Goal: Navigation & Orientation: Find specific page/section

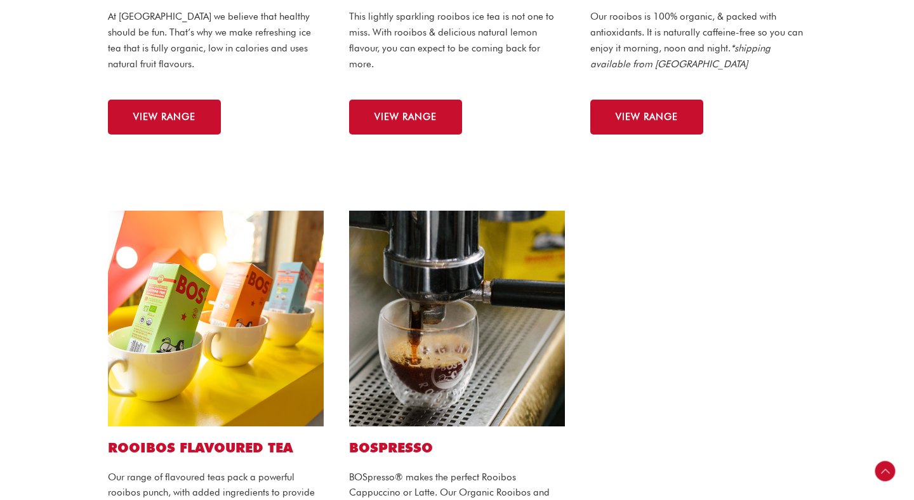
scroll to position [822, 0]
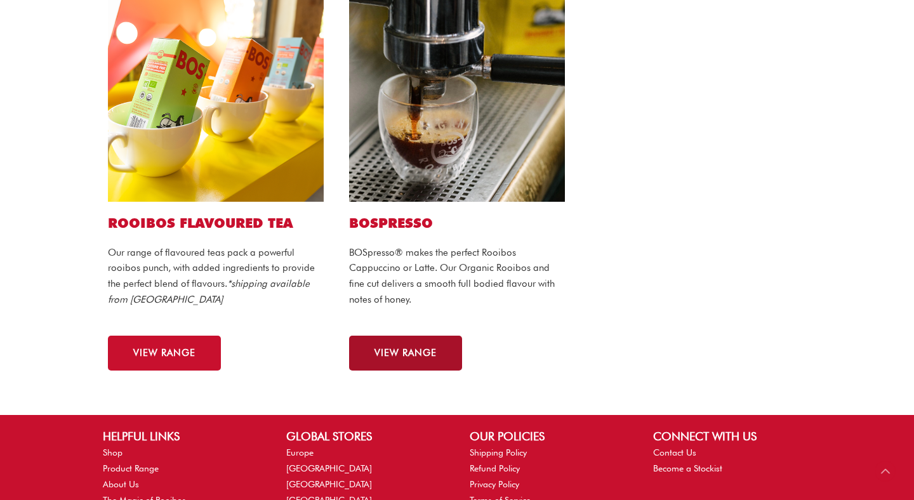
click at [367, 358] on link "VIEW RANGE" at bounding box center [405, 353] width 113 height 35
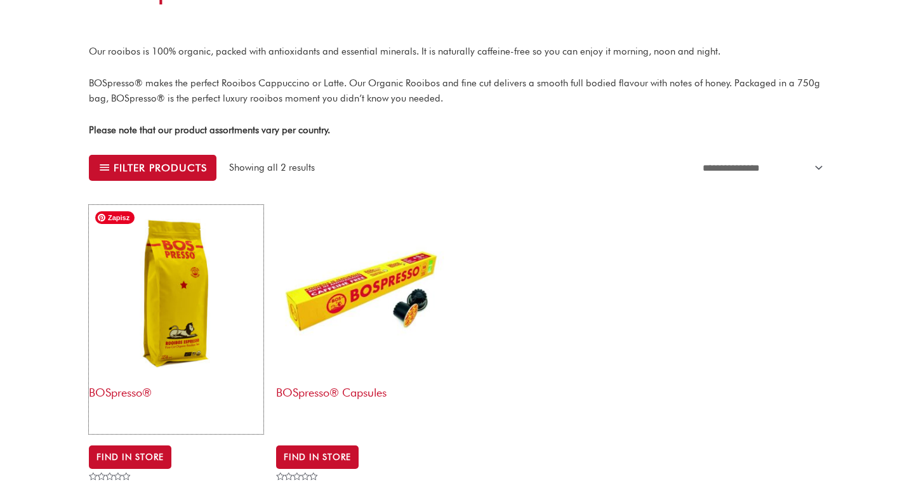
click at [159, 311] on img at bounding box center [176, 292] width 174 height 174
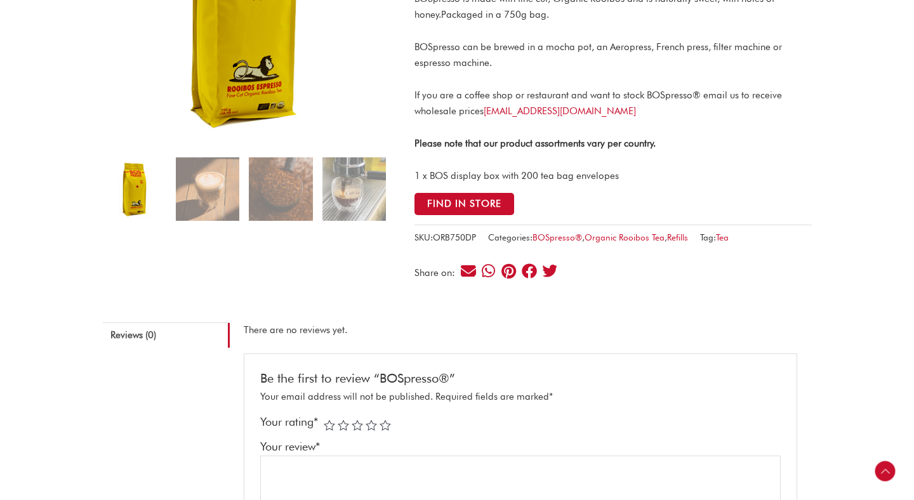
scroll to position [225, 0]
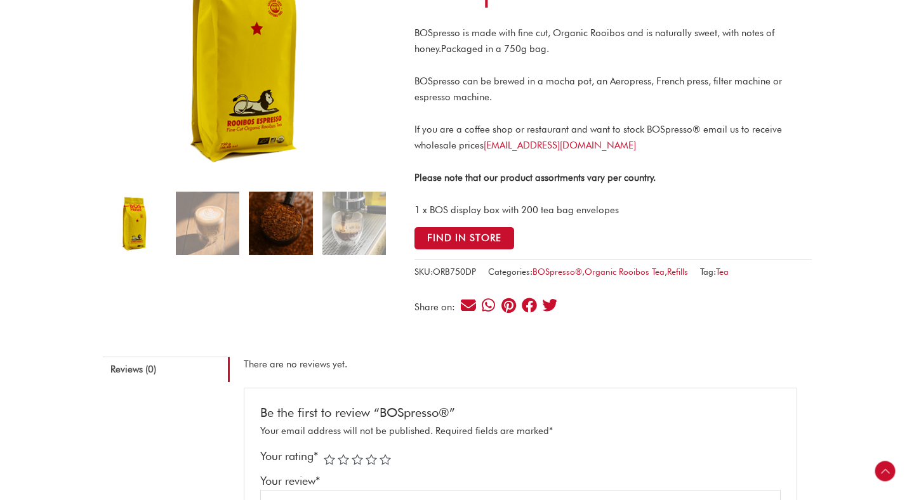
click at [290, 229] on img at bounding box center [280, 223] width 63 height 63
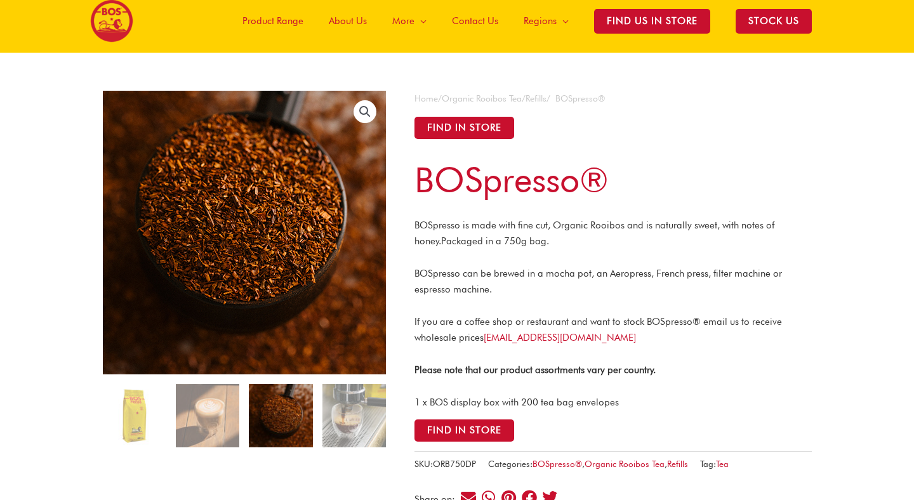
scroll to position [0, 0]
